Goal: Information Seeking & Learning: Learn about a topic

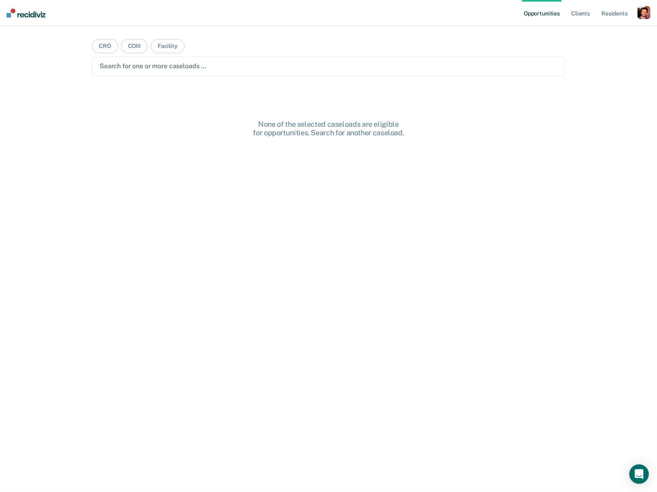
click at [640, 17] on div "button" at bounding box center [644, 12] width 13 height 13
click at [594, 33] on link "Profile" at bounding box center [611, 33] width 65 height 7
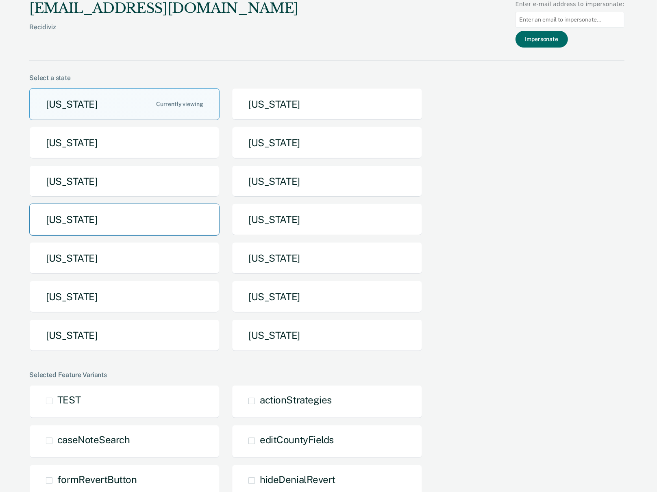
click at [162, 231] on button "Michigan" at bounding box center [124, 220] width 190 height 32
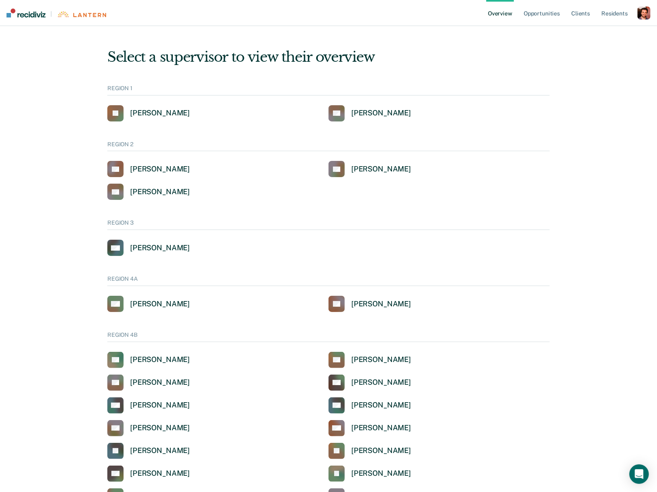
click at [642, 15] on div "button" at bounding box center [644, 13] width 13 height 13
click at [644, 10] on div "button" at bounding box center [644, 13] width 13 height 13
click at [585, 27] on div "Profile How it works Log Out" at bounding box center [611, 43] width 78 height 40
click at [584, 32] on link "Profile" at bounding box center [611, 32] width 65 height 7
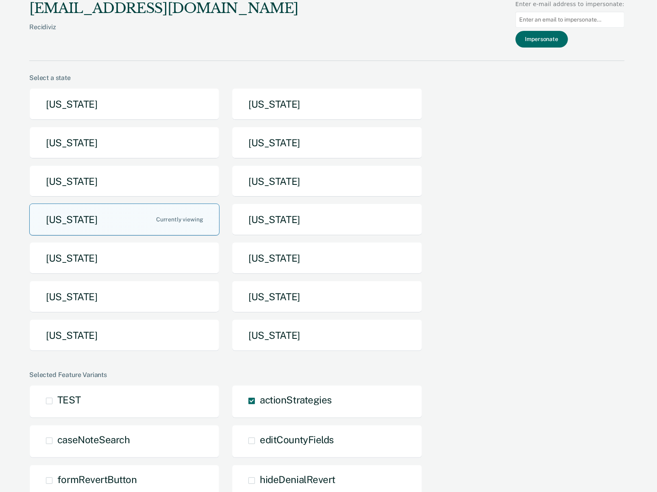
click at [214, 221] on button "Michigan" at bounding box center [124, 220] width 190 height 32
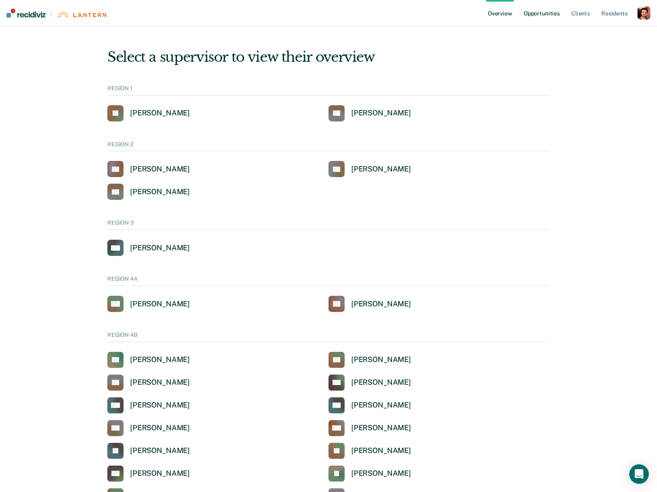
click at [558, 9] on link "Opportunities" at bounding box center [541, 13] width 39 height 26
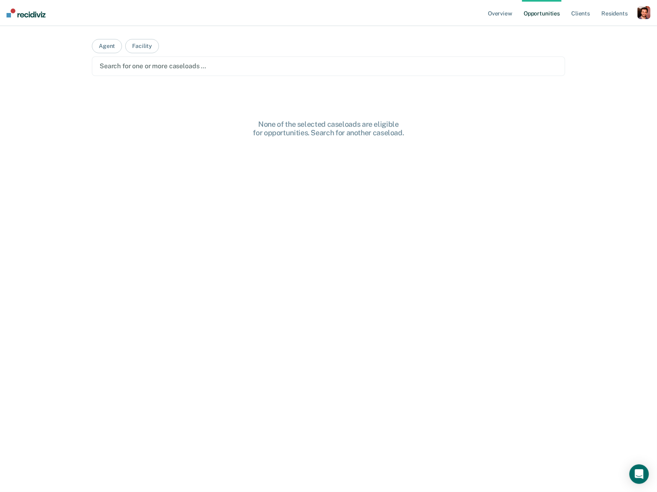
click at [594, 11] on ul "Overview Opportunities Client s Resident s" at bounding box center [561, 13] width 151 height 26
click at [583, 15] on link "Client s" at bounding box center [581, 13] width 22 height 26
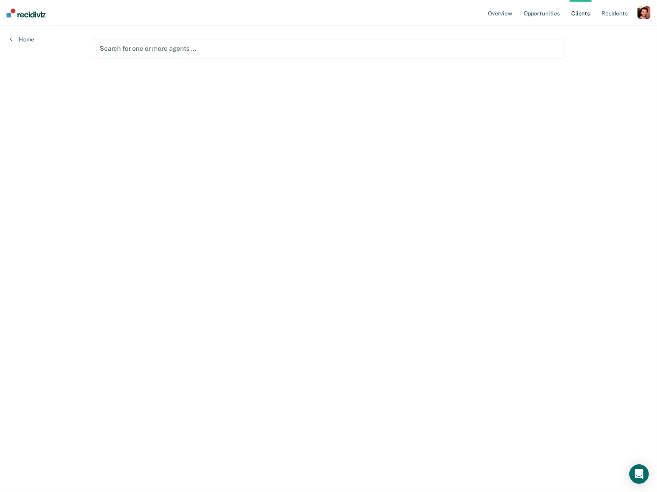
click at [646, 16] on div "button" at bounding box center [644, 12] width 13 height 13
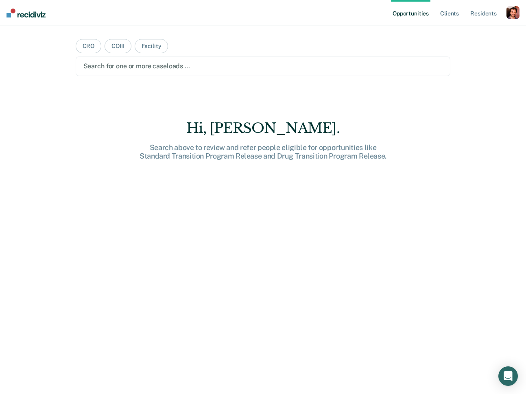
click at [513, 10] on div "button" at bounding box center [512, 12] width 13 height 13
click at [455, 33] on link "Profile" at bounding box center [479, 33] width 65 height 7
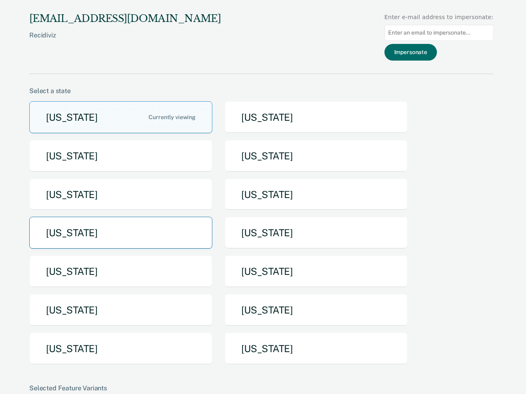
click at [144, 223] on button "Michigan" at bounding box center [120, 233] width 183 height 32
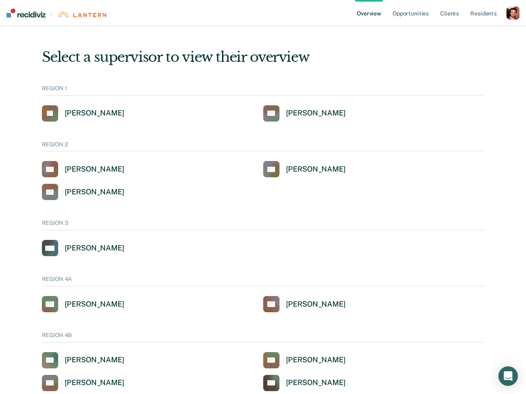
scroll to position [10, 0]
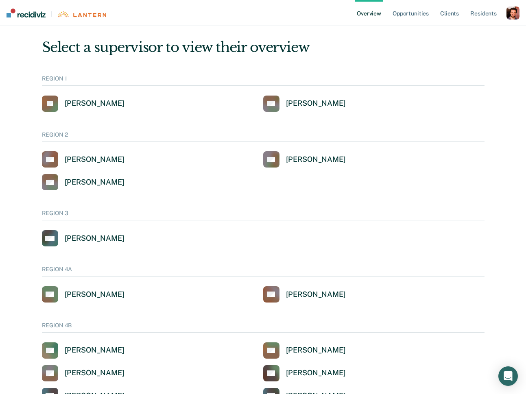
click at [509, 13] on div "button" at bounding box center [512, 13] width 13 height 13
